Goal: Task Accomplishment & Management: Manage account settings

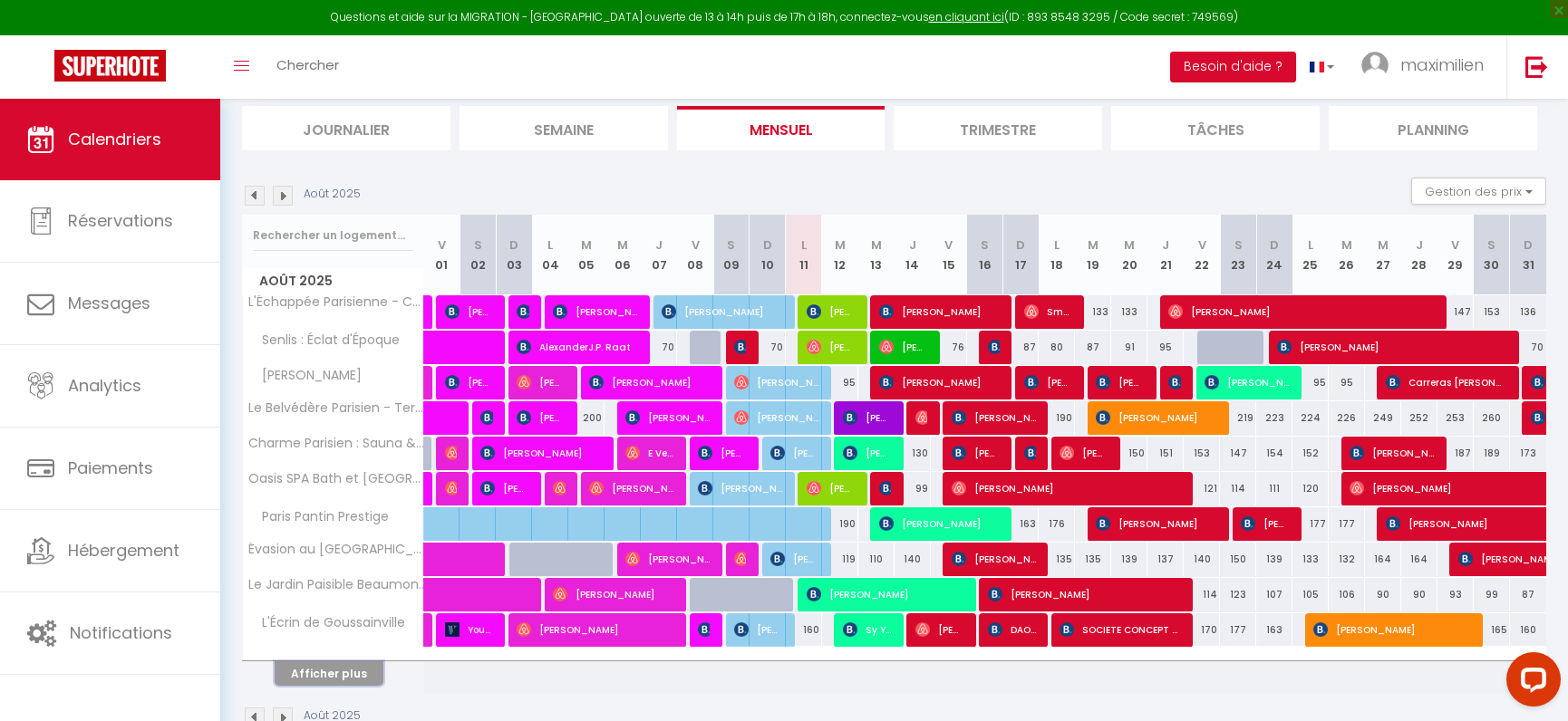
click at [330, 678] on button "Afficher plus" at bounding box center [329, 674] width 109 height 24
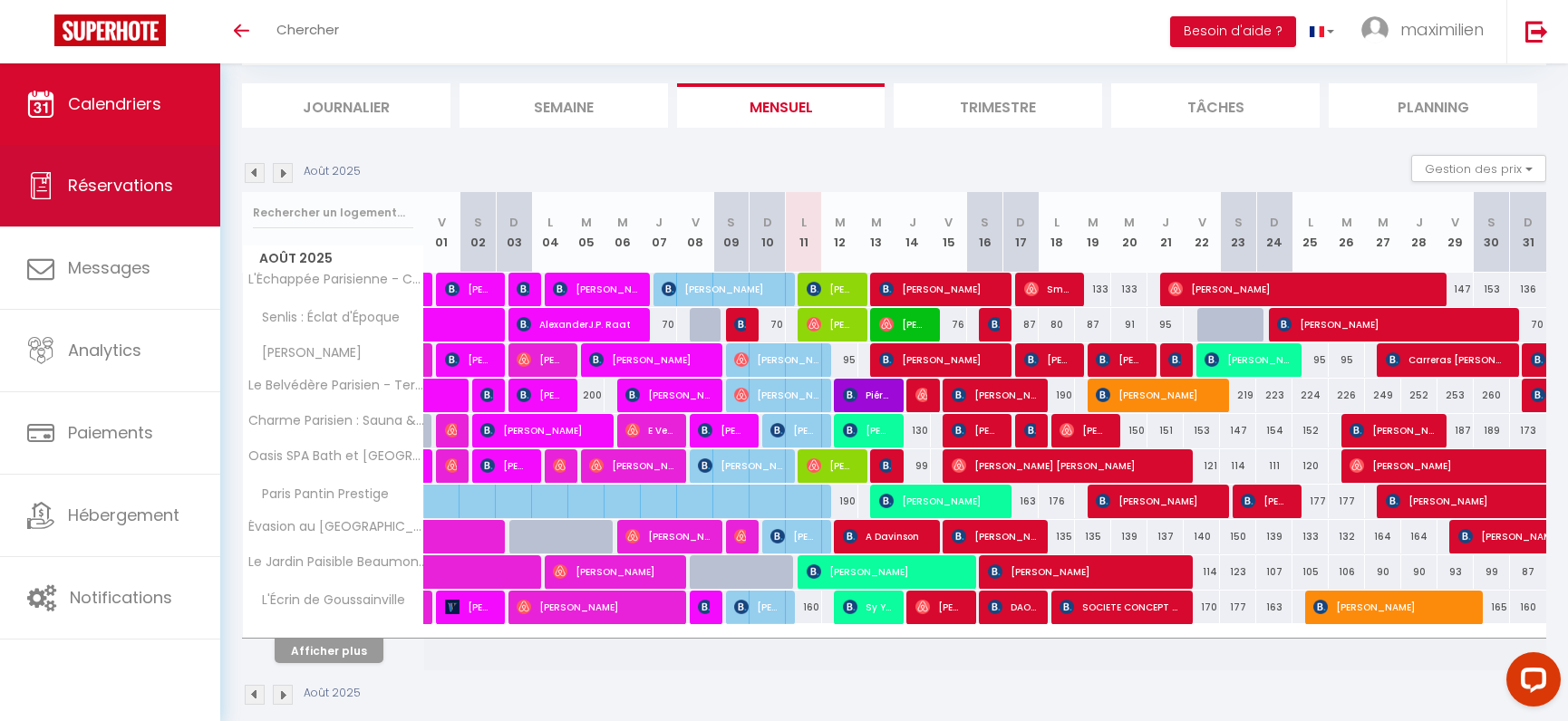
scroll to position [132, 0]
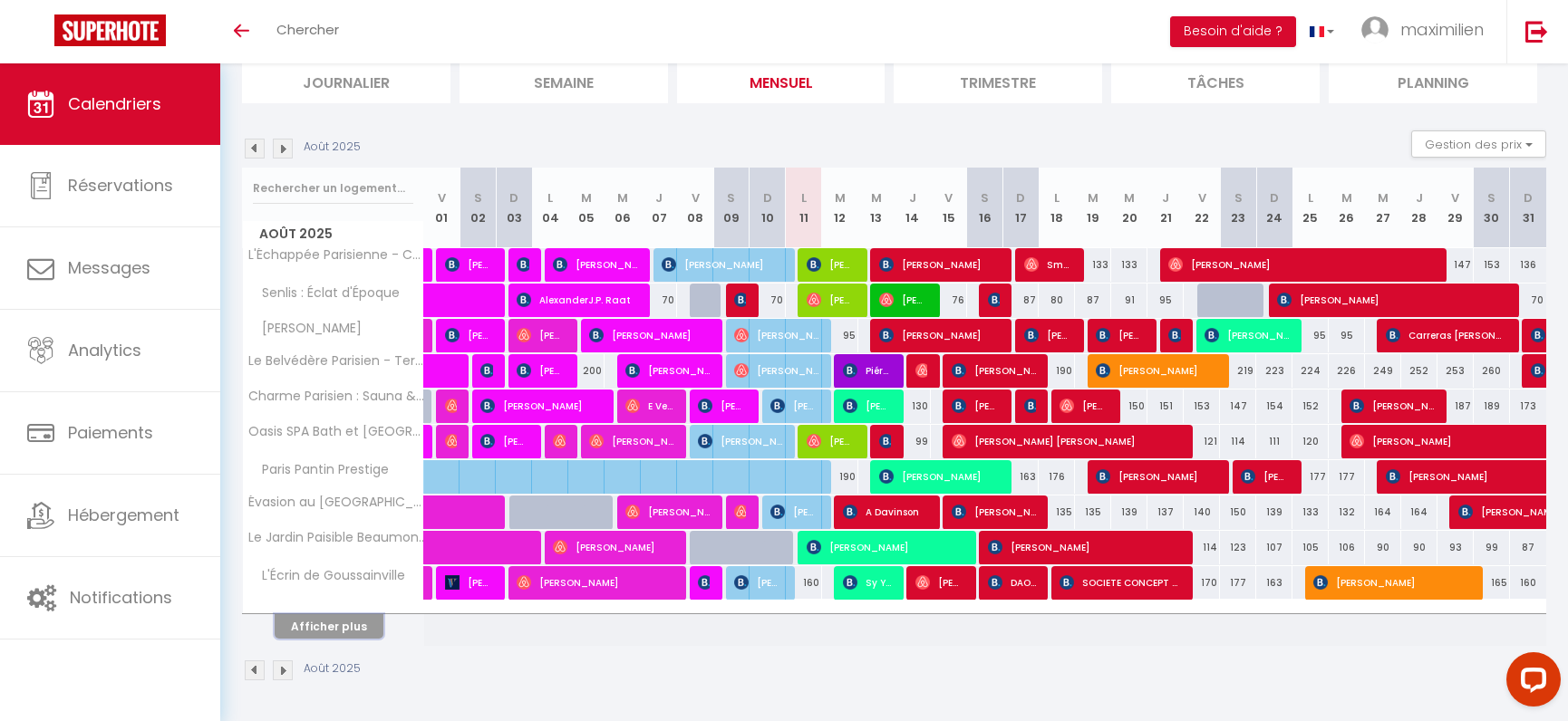
click at [317, 633] on button "Afficher plus" at bounding box center [329, 626] width 109 height 24
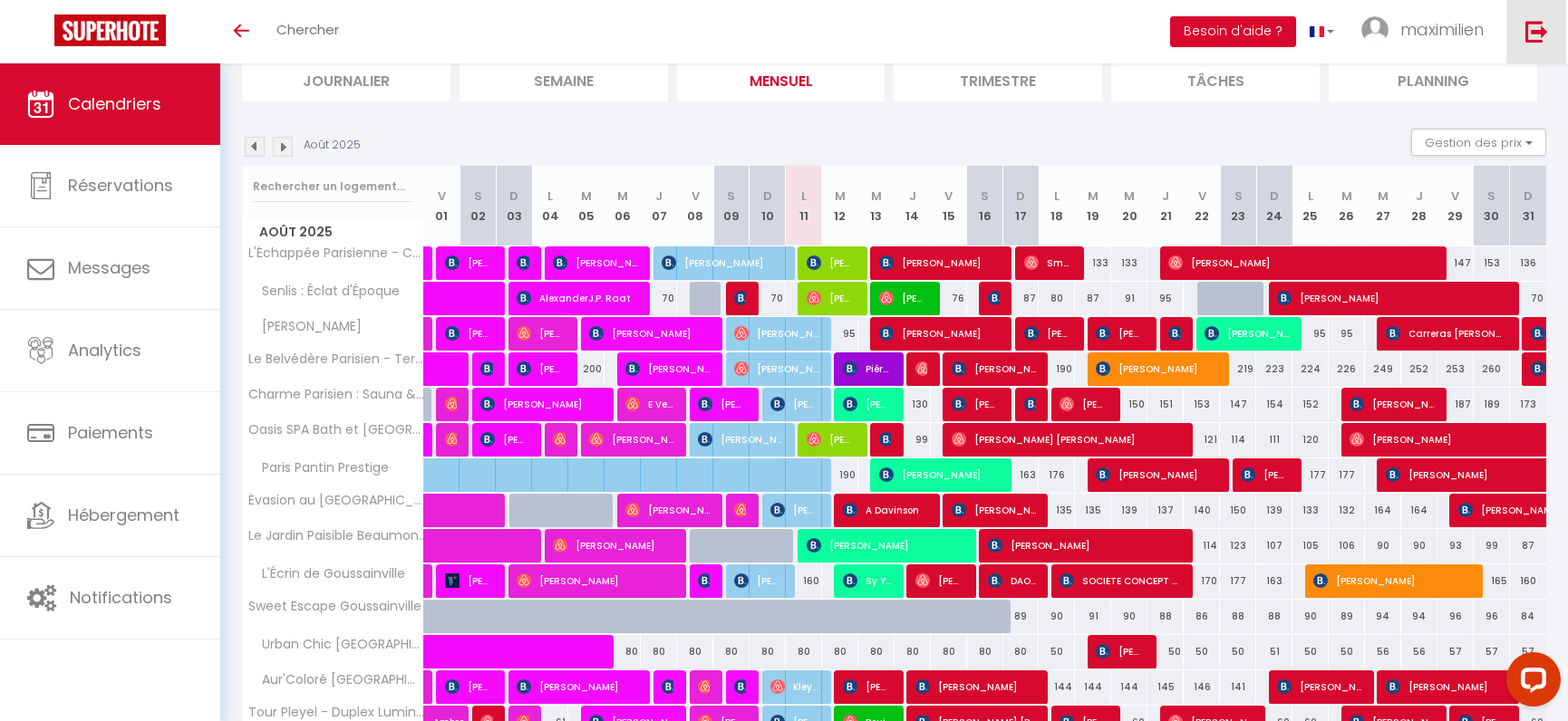
click at [1531, 42] on img at bounding box center [1536, 31] width 22 height 22
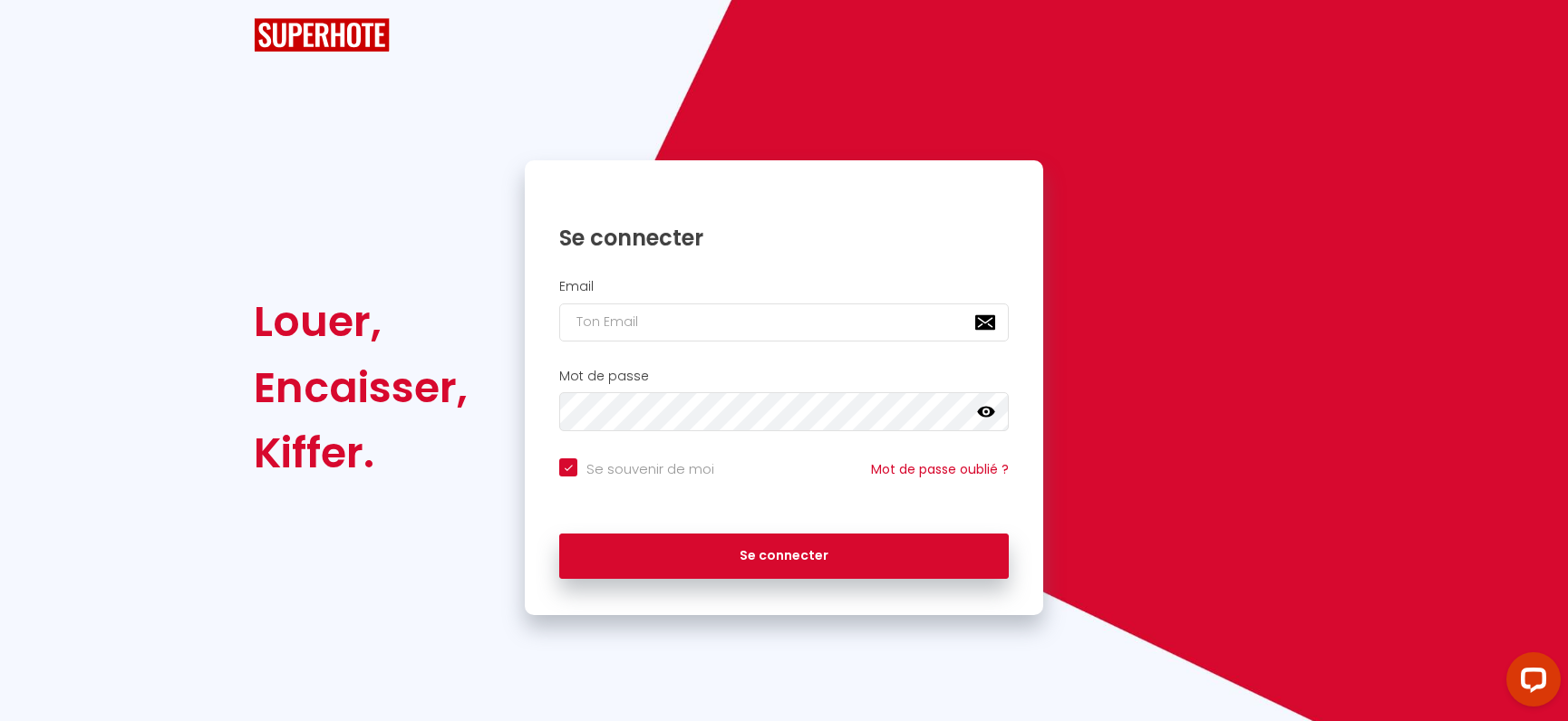
checkbox input "true"
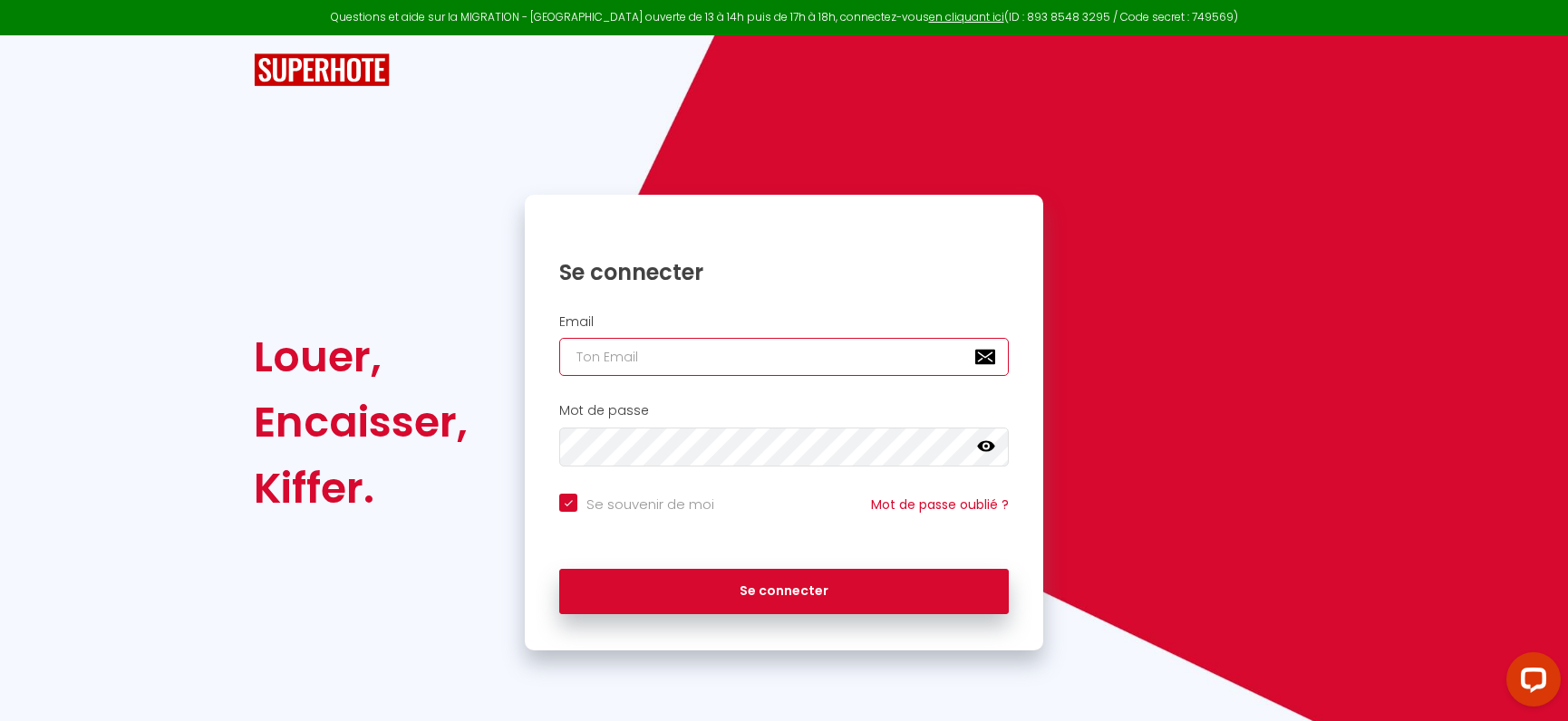
type input "[EMAIL_ADDRESS][DOMAIN_NAME]"
checkbox input "true"
